Goal: Transaction & Acquisition: Purchase product/service

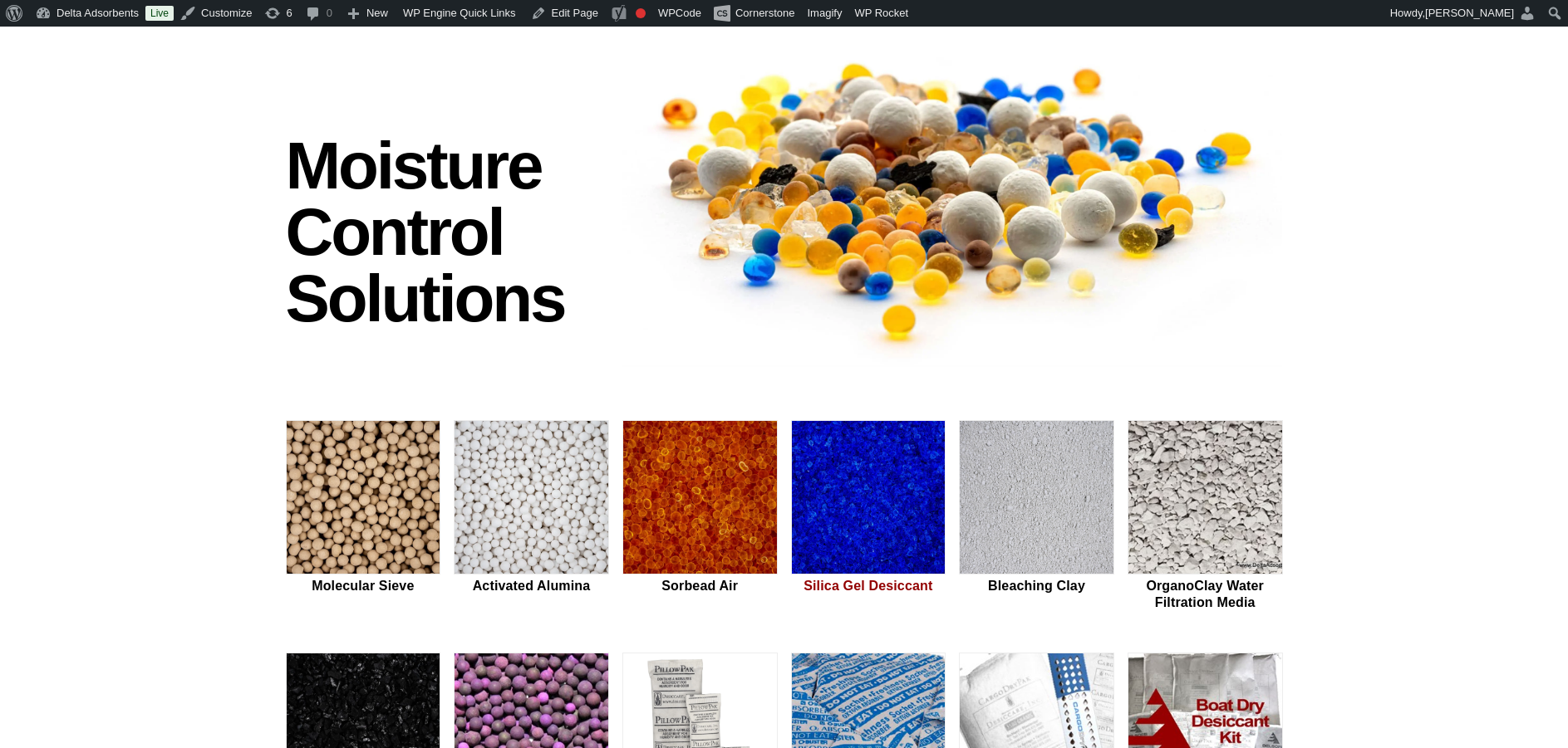
scroll to position [249, 0]
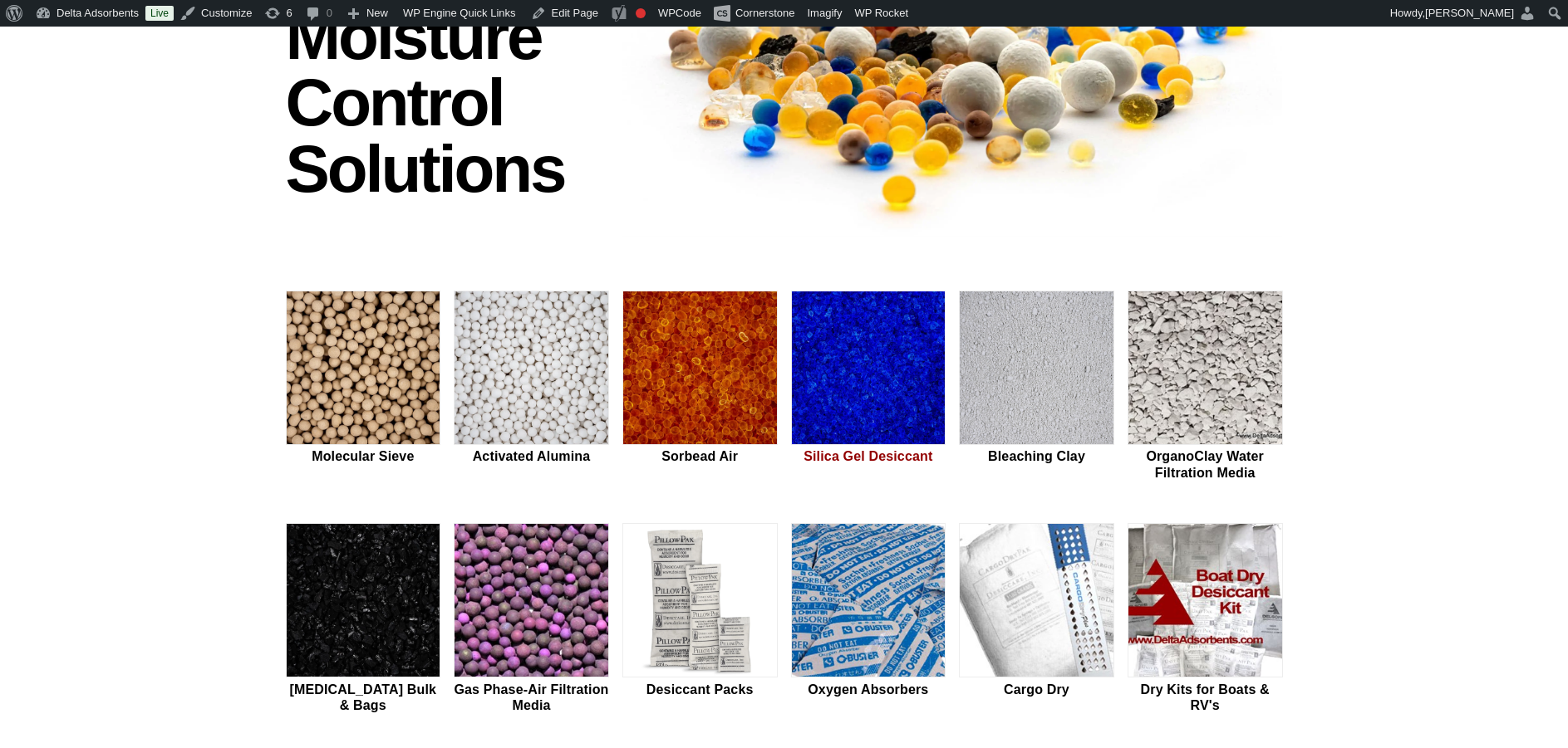
click at [870, 358] on img at bounding box center [868, 369] width 154 height 155
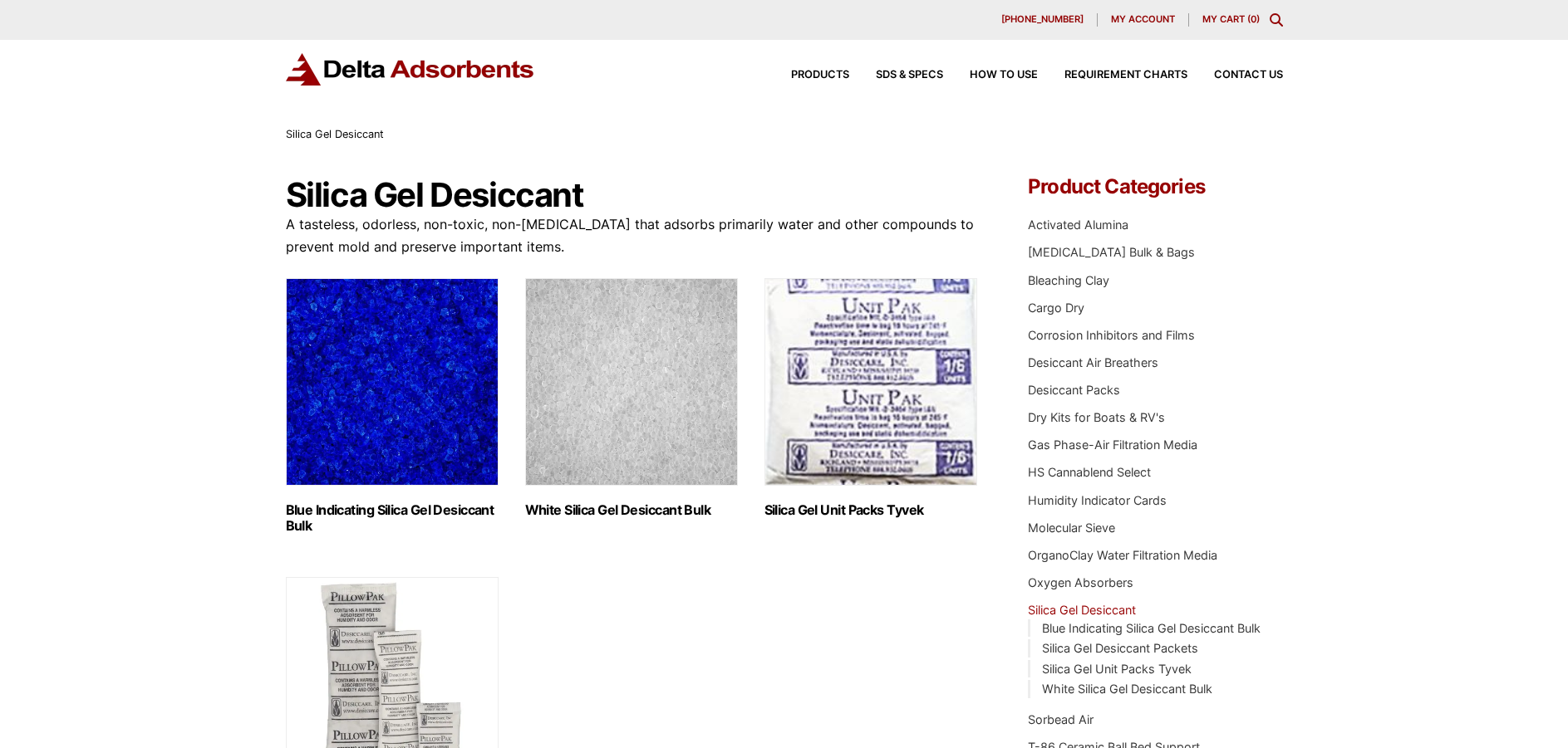
click at [434, 369] on img "Visit product category Blue Indicating Silica Gel Desiccant Bulk" at bounding box center [392, 382] width 212 height 208
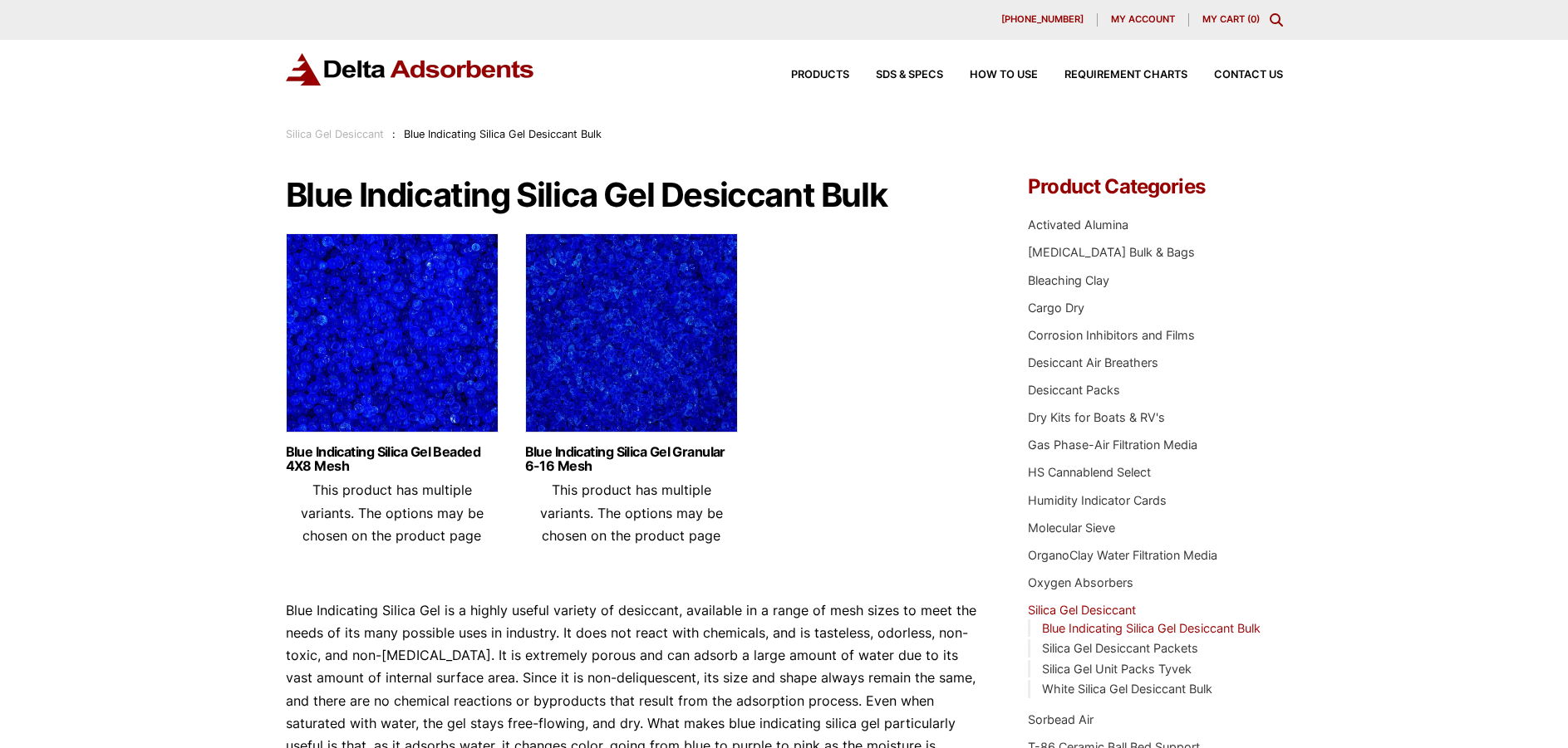
click at [586, 336] on img at bounding box center [632, 337] width 212 height 208
